Goal: Contribute content

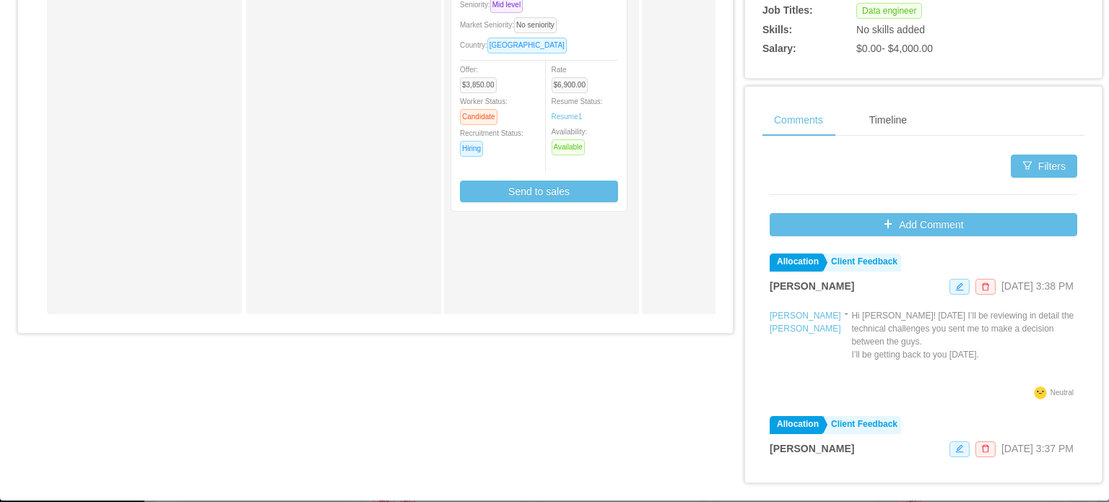
scroll to position [577, 0]
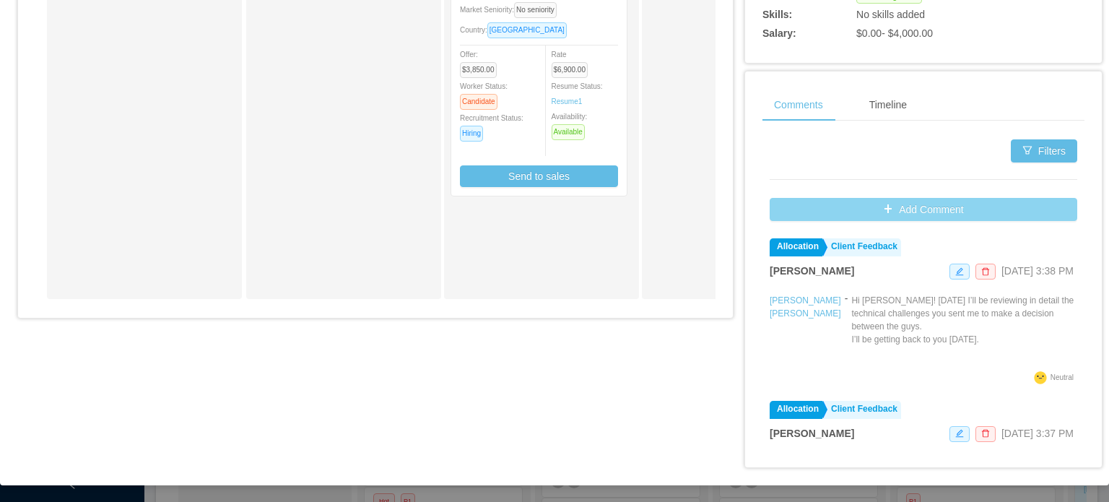
click at [836, 200] on button "Add Comment" at bounding box center [924, 209] width 308 height 23
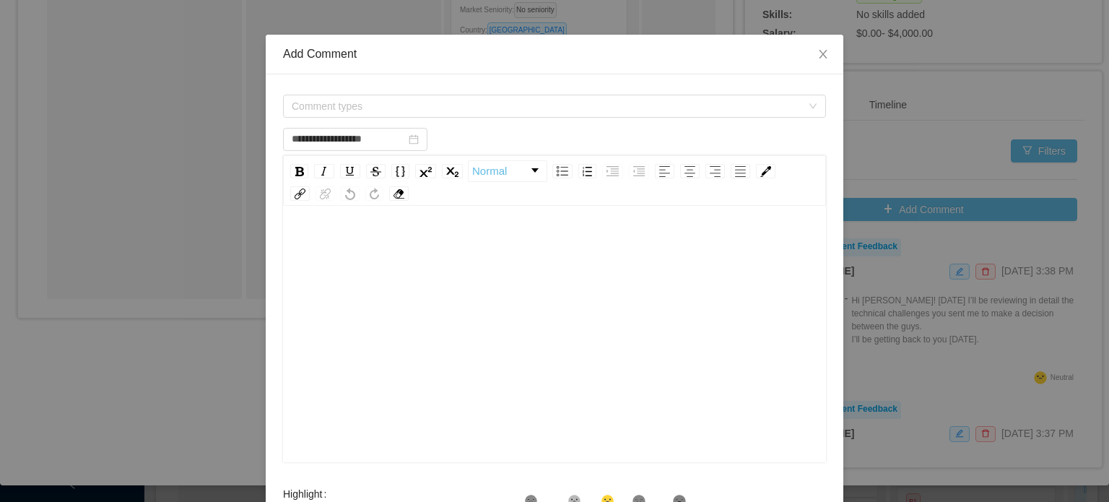
scroll to position [32, 0]
type input "**********"
click at [726, 106] on div "Comment types" at bounding box center [550, 106] width 516 height 22
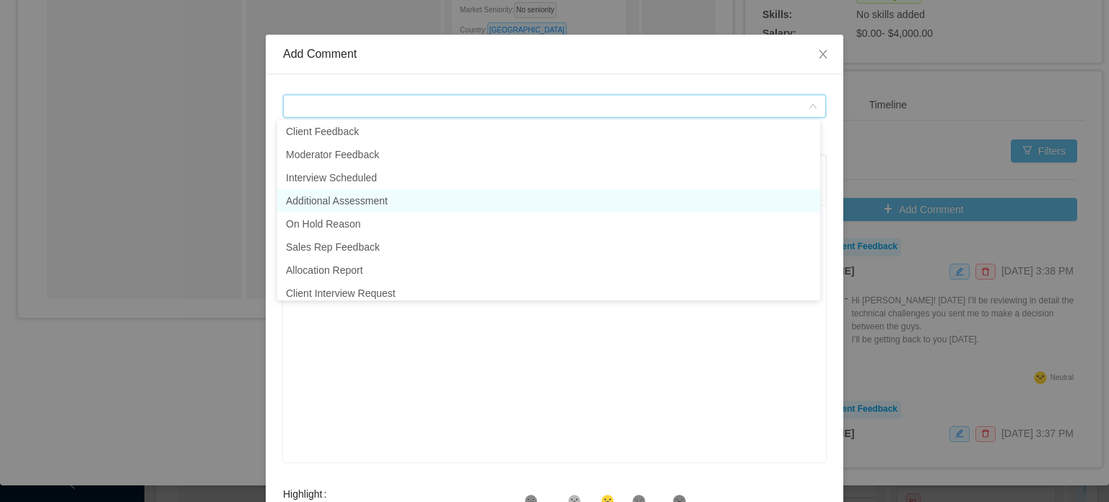
scroll to position [32, 0]
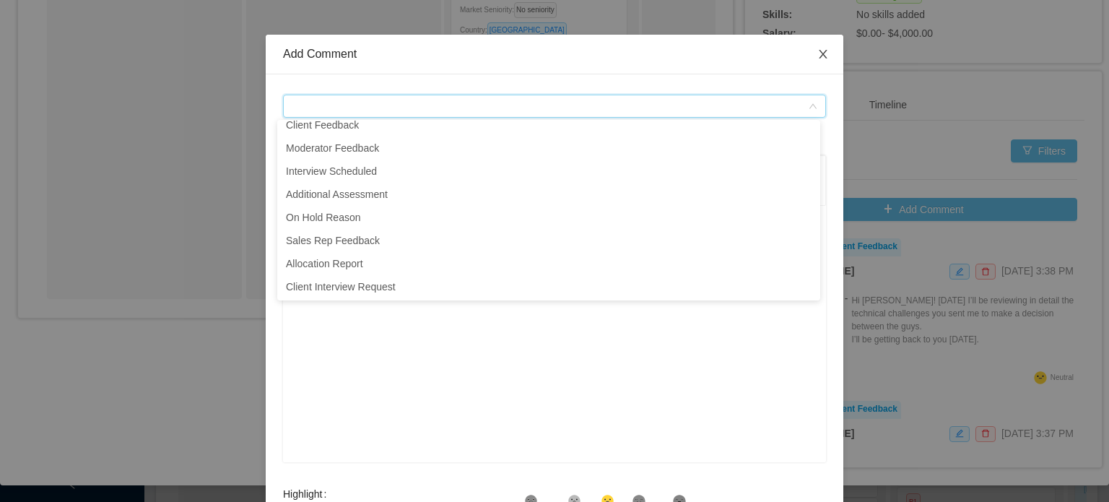
click at [817, 51] on icon "icon: close" at bounding box center [823, 54] width 12 height 12
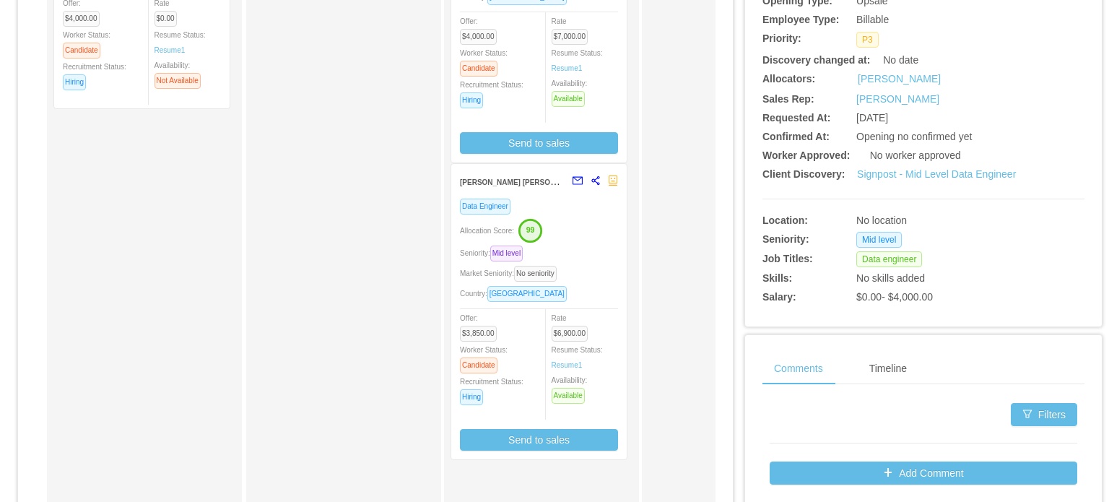
scroll to position [314, 0]
click at [590, 258] on div "Seniority: Mid level" at bounding box center [539, 252] width 158 height 17
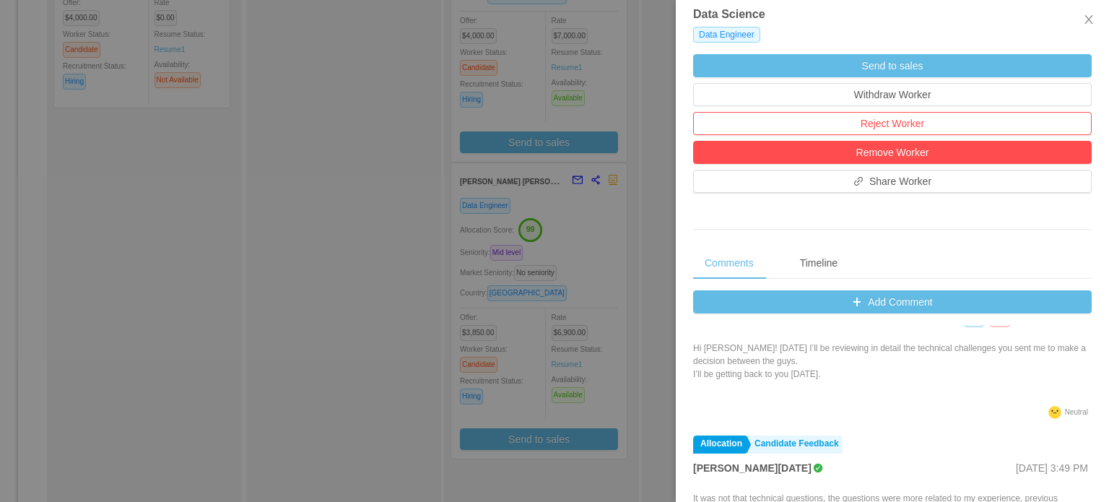
scroll to position [0, 0]
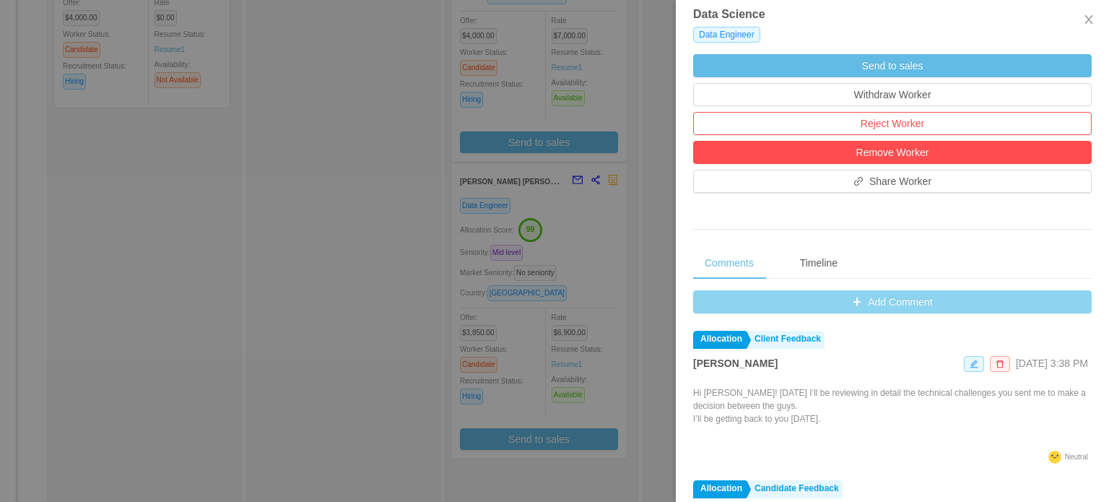
click at [887, 313] on button "Add Comment" at bounding box center [892, 301] width 399 height 23
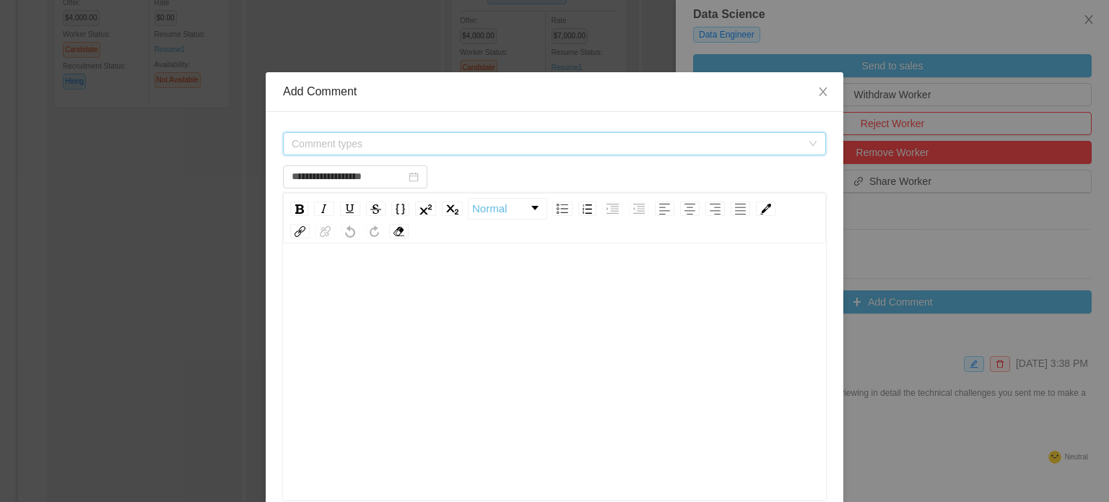
click at [770, 139] on span "Comment types" at bounding box center [547, 143] width 510 height 14
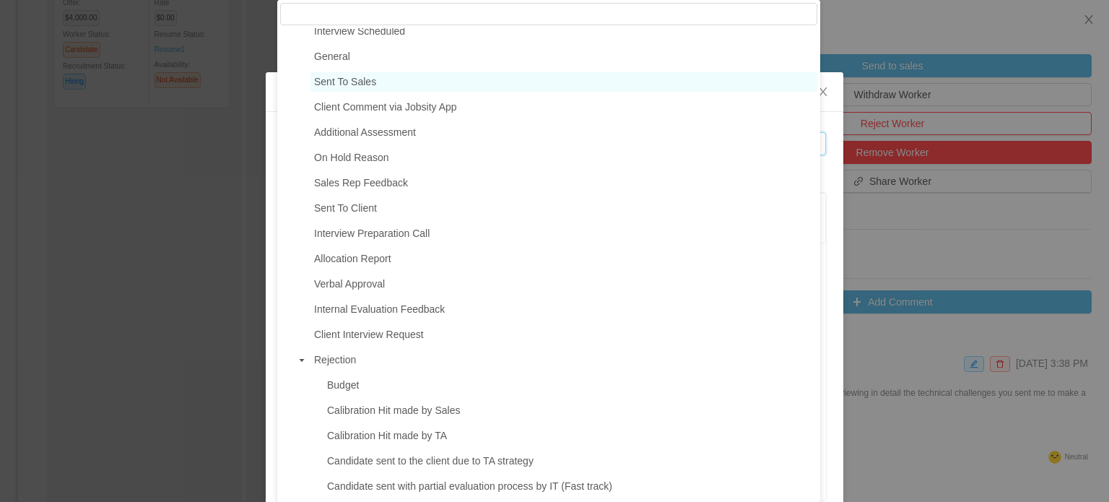
scroll to position [134, 0]
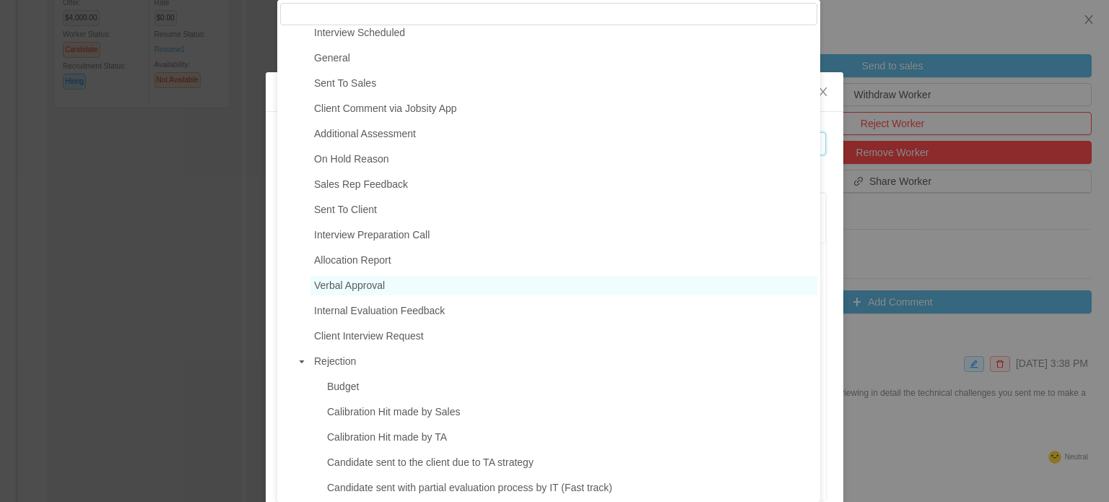
click at [367, 287] on span "Verbal Approval" at bounding box center [349, 285] width 71 height 12
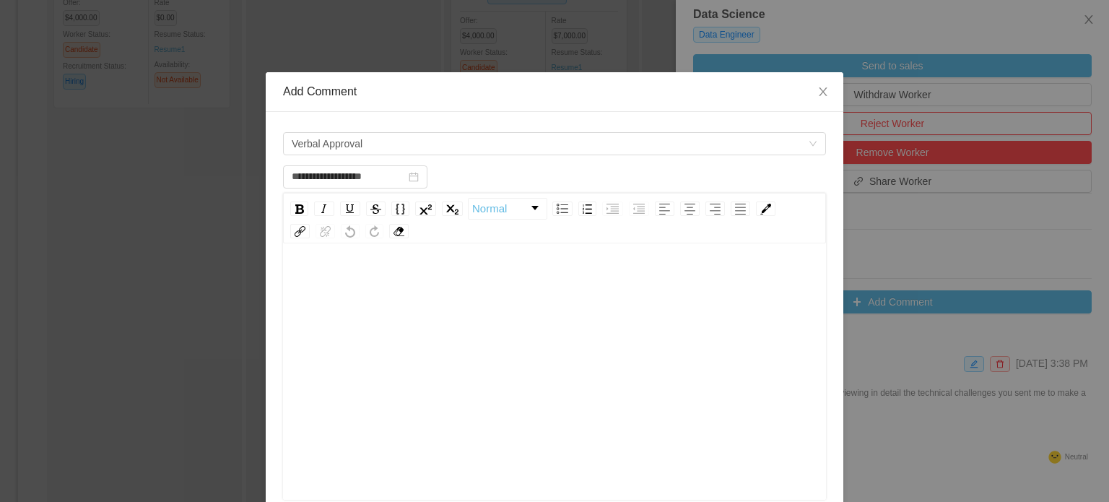
click at [367, 292] on div "rdw-editor" at bounding box center [555, 282] width 521 height 29
type input "**********"
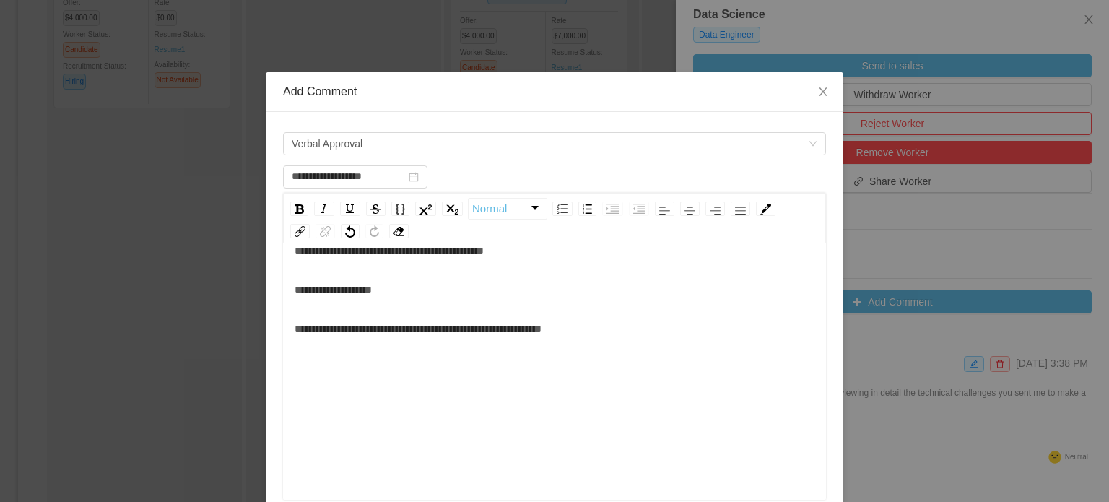
scroll to position [237, 0]
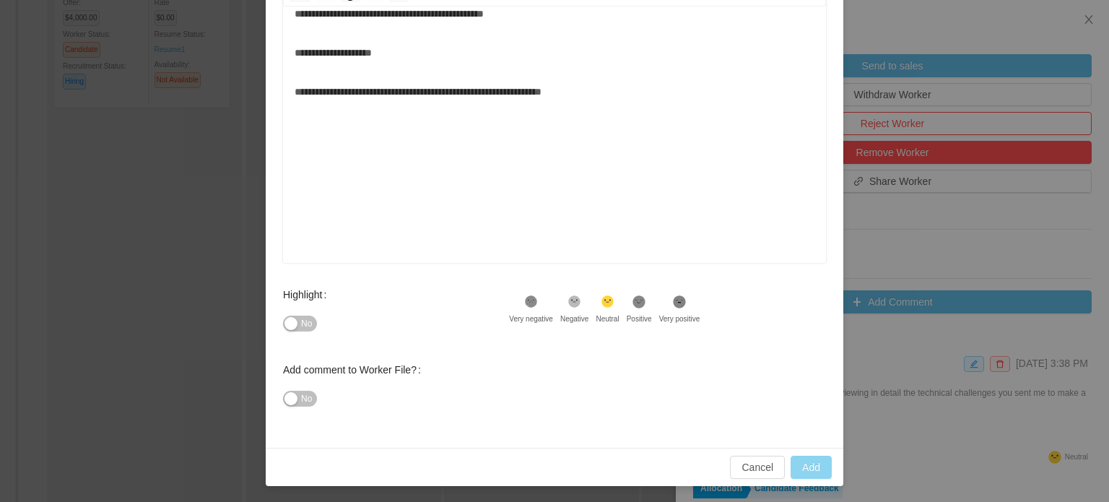
type input "**********"
click at [814, 469] on button "Add" at bounding box center [811, 467] width 41 height 23
